Goal: Transaction & Acquisition: Purchase product/service

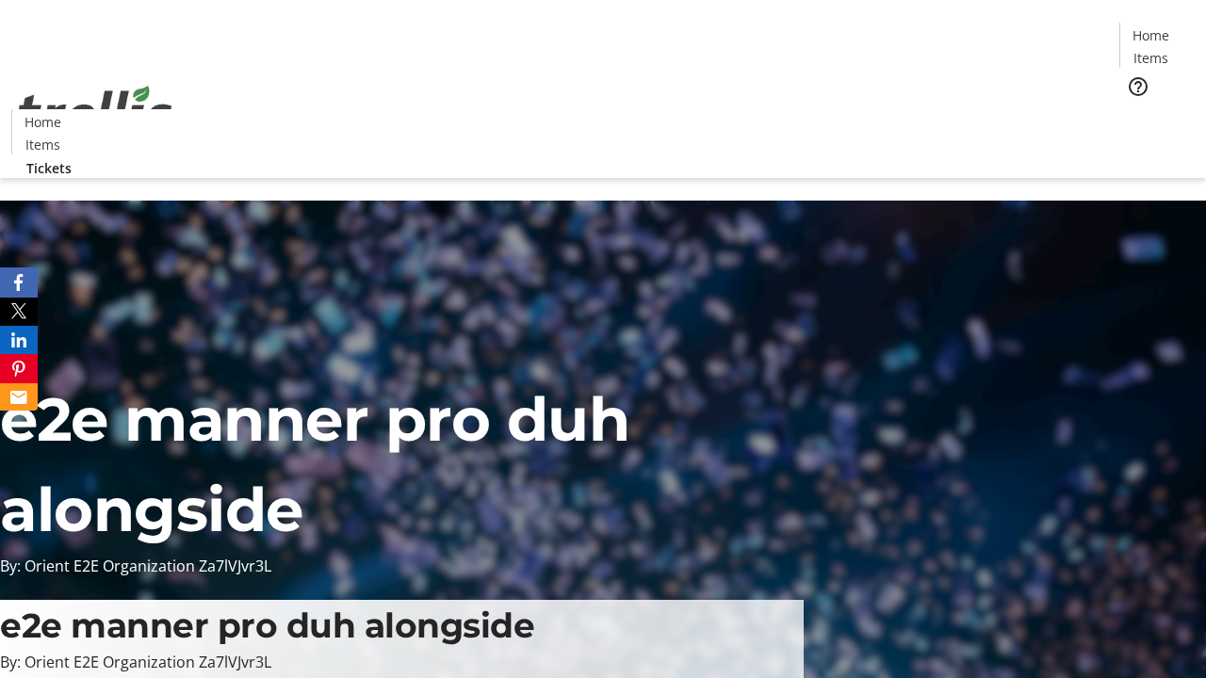
click at [1134, 109] on span "Tickets" at bounding box center [1156, 119] width 45 height 20
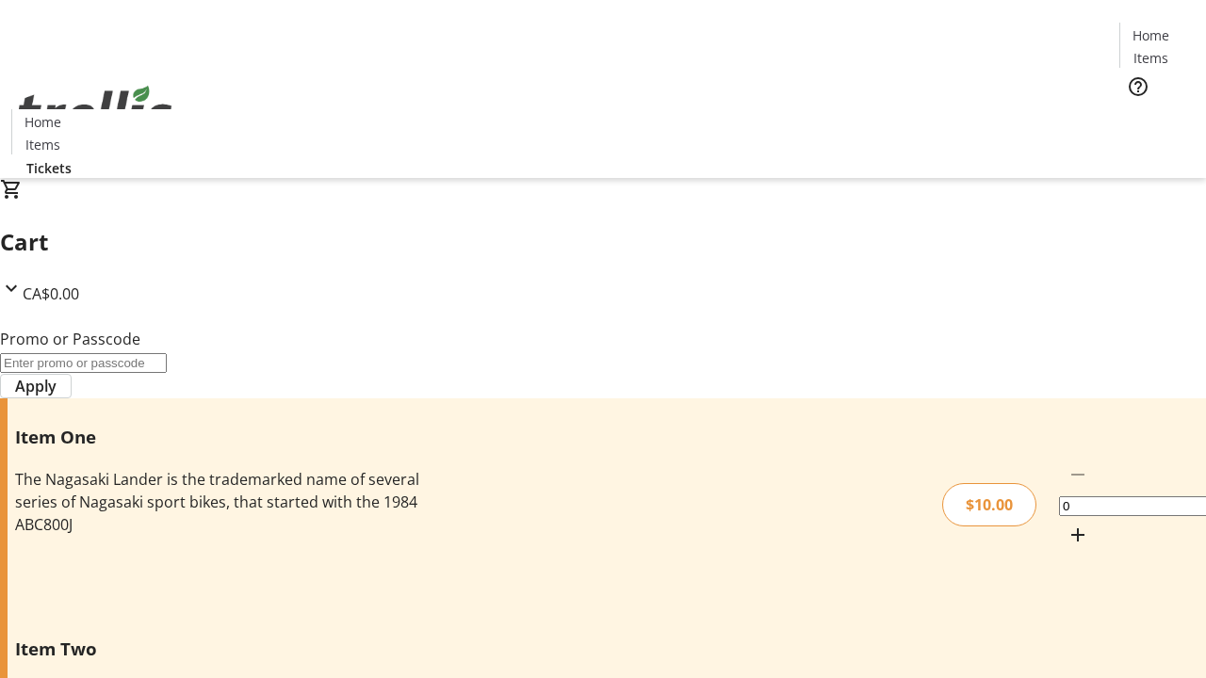
click at [1066, 524] on mat-icon "Increment by one" at bounding box center [1077, 535] width 23 height 23
type input "1"
